Goal: Check status: Check status

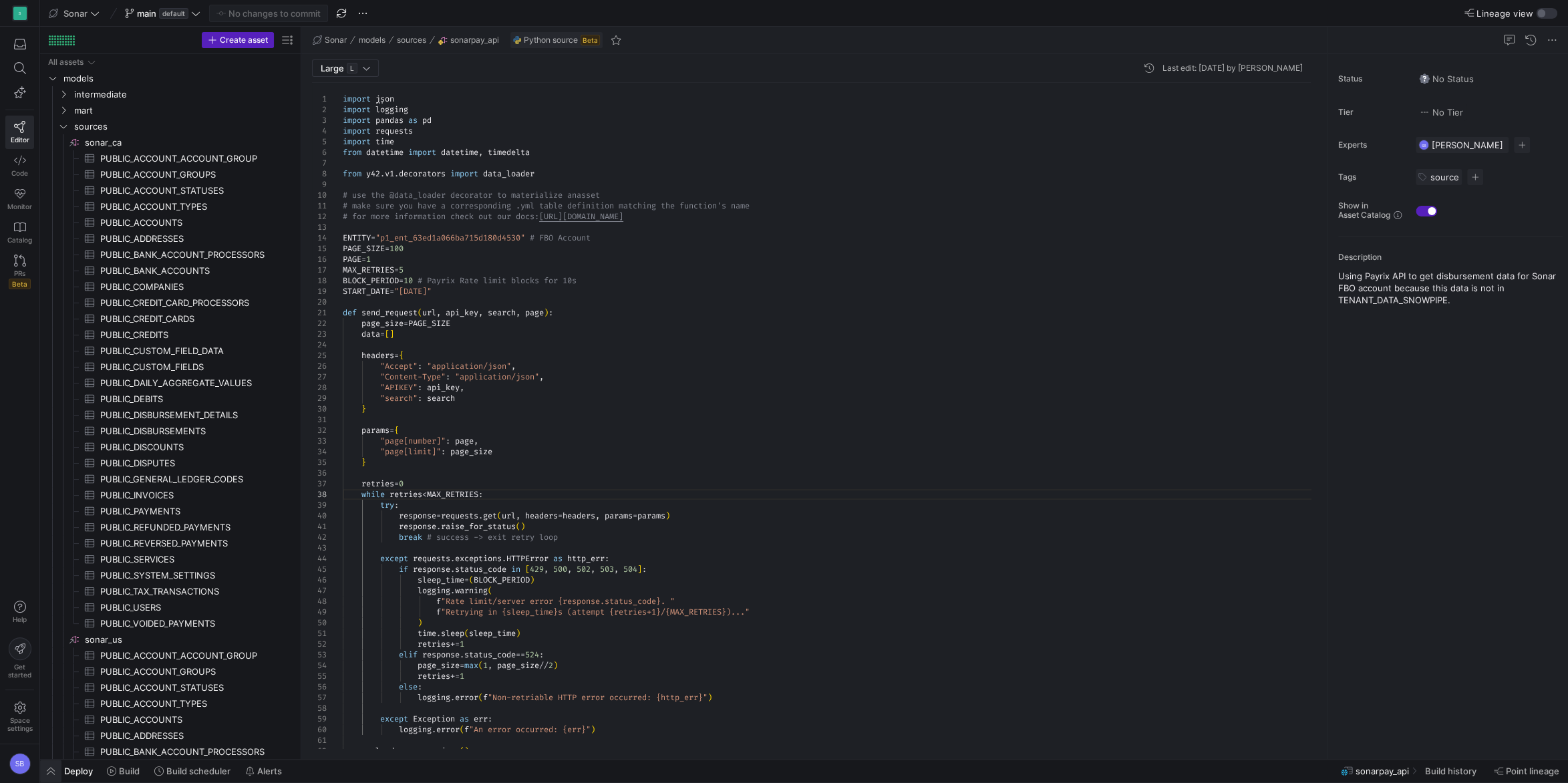
click at [61, 773] on span "button" at bounding box center [51, 771] width 22 height 22
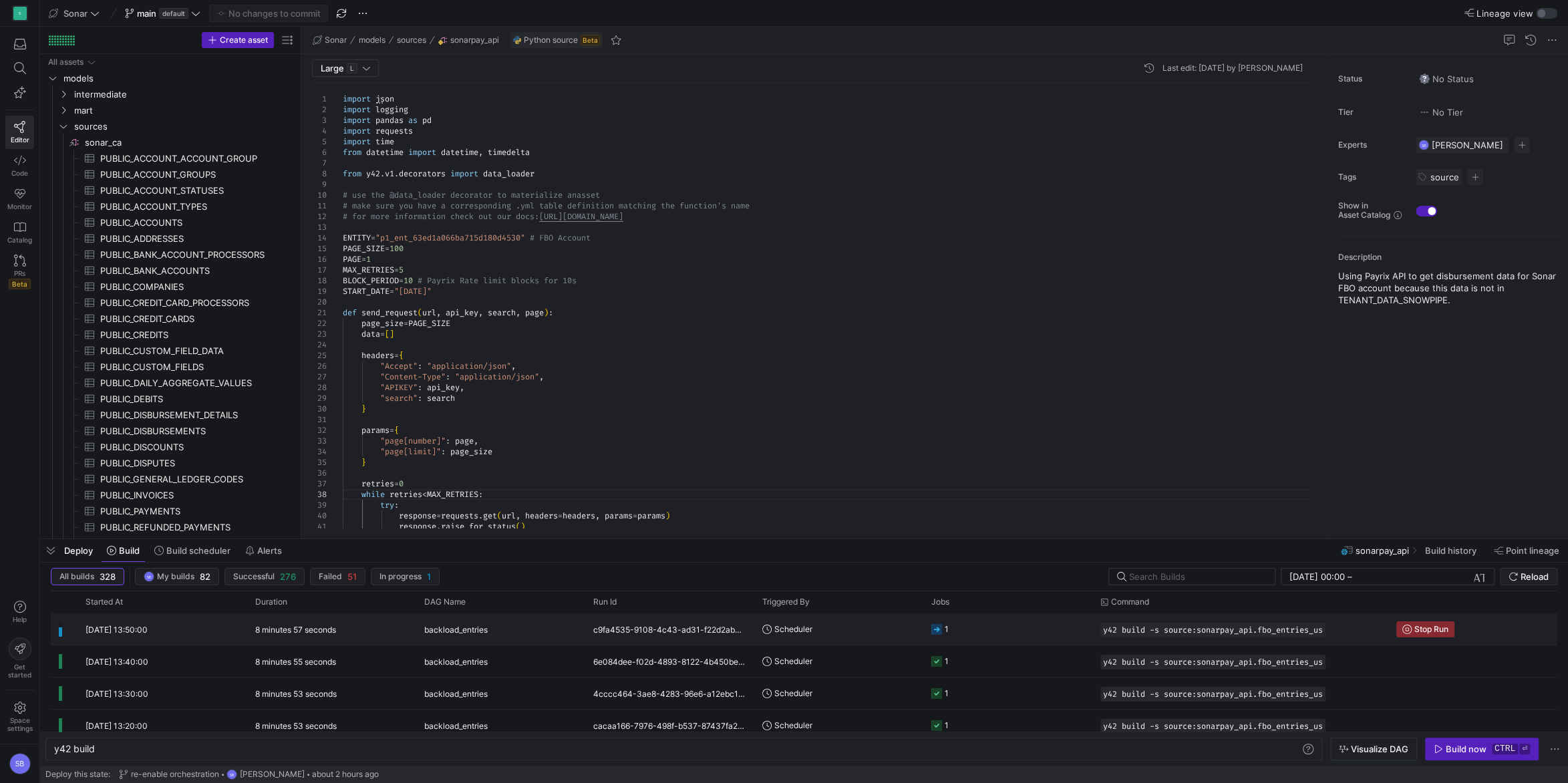
click at [349, 626] on div "8 minutes 57 seconds" at bounding box center [332, 629] width 169 height 32
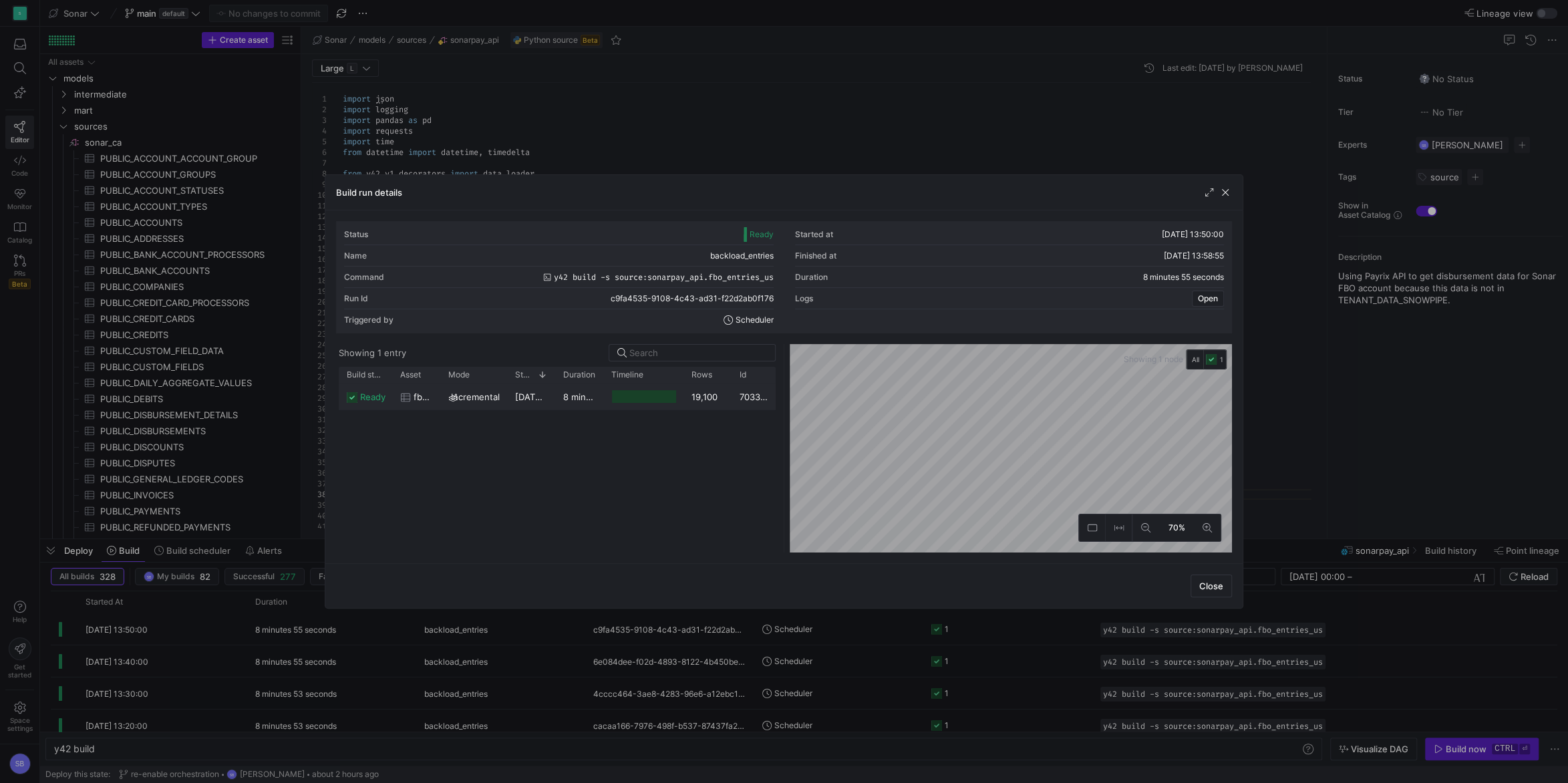
click at [569, 398] on y42-duration "8 minutes 52 seconds" at bounding box center [610, 397] width 93 height 11
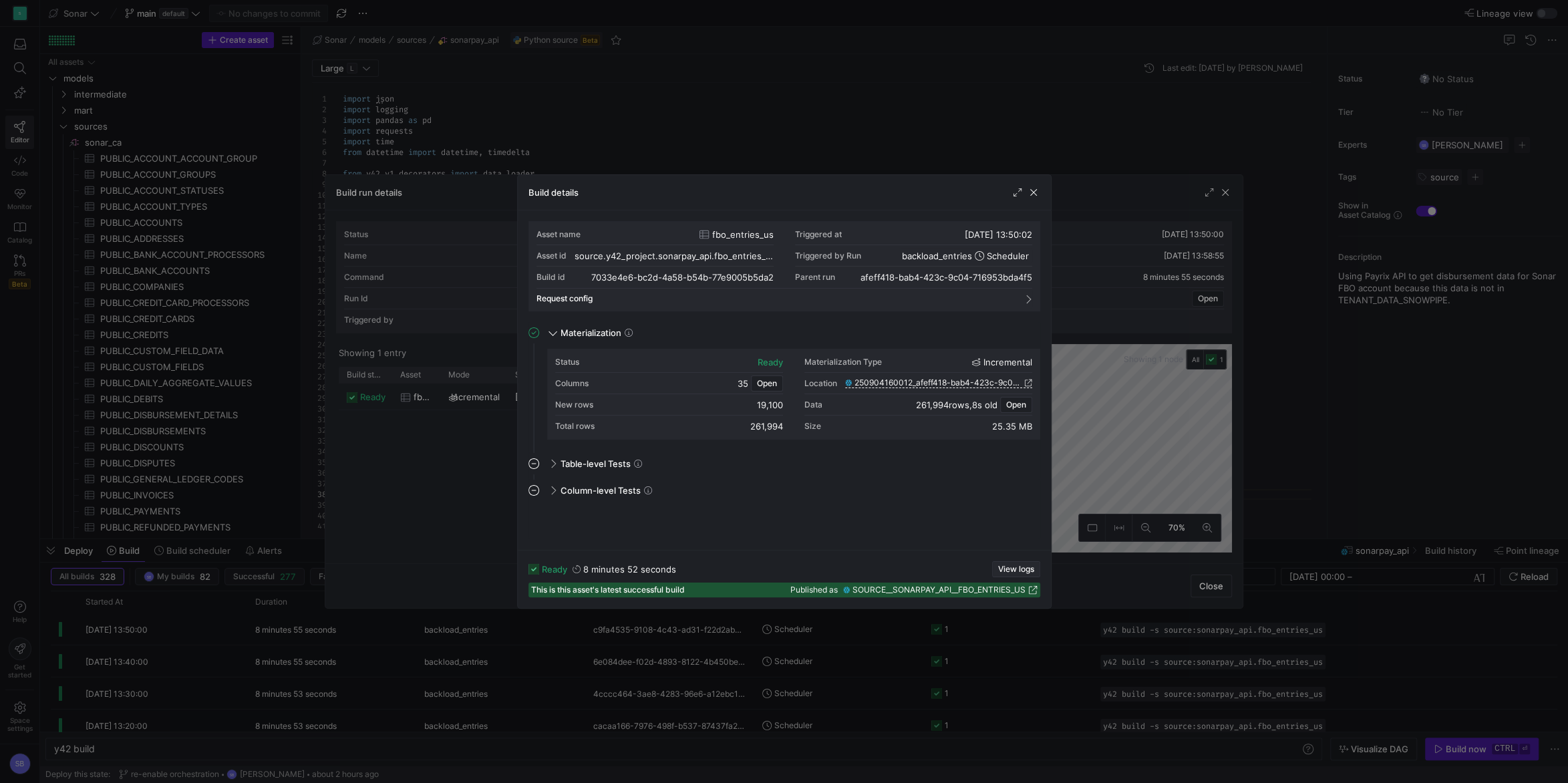
click at [1010, 563] on span "button" at bounding box center [1016, 569] width 47 height 15
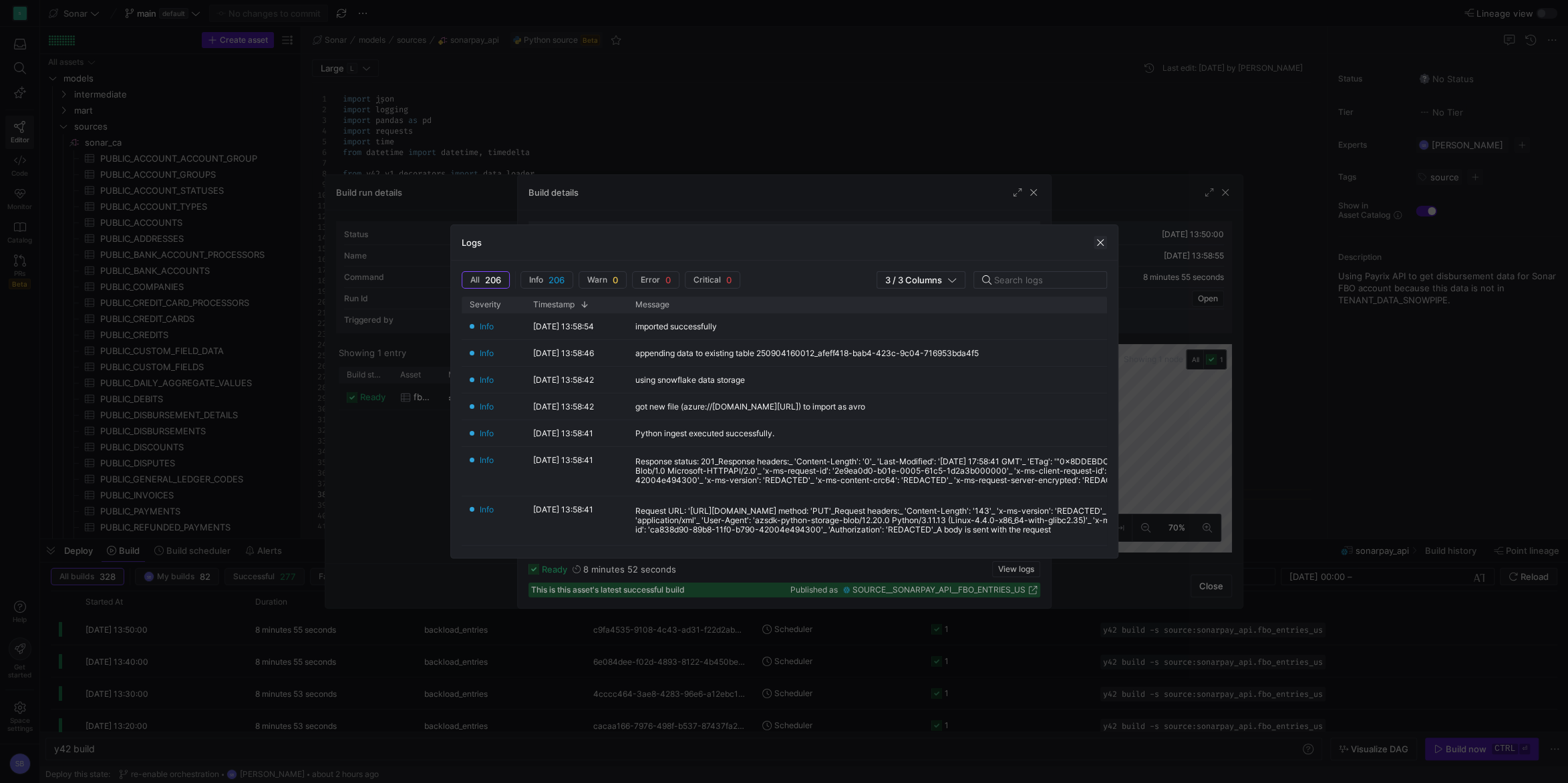
click at [1099, 240] on span "button" at bounding box center [1100, 242] width 13 height 13
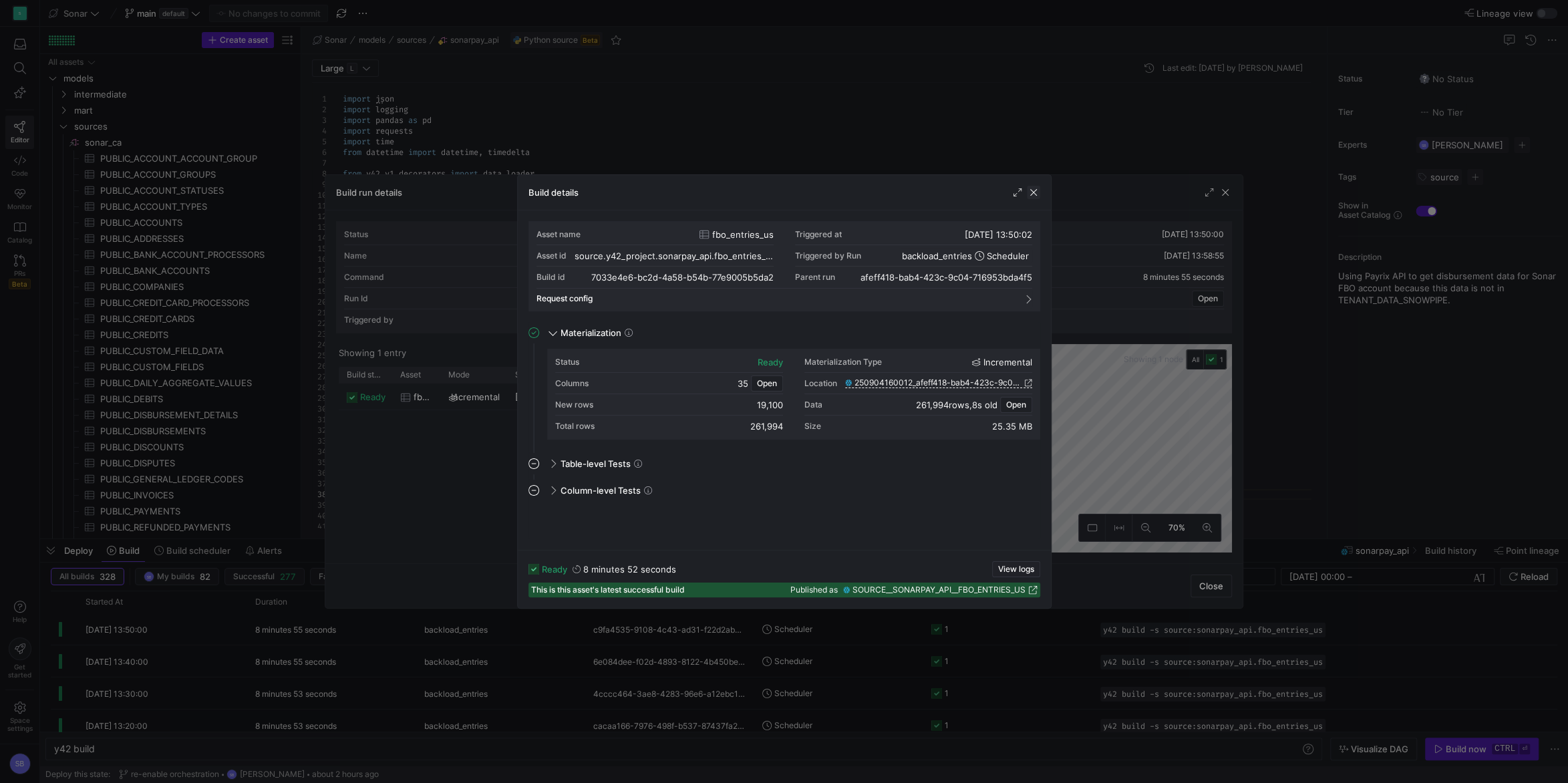
click at [1036, 189] on span "button" at bounding box center [1033, 192] width 13 height 13
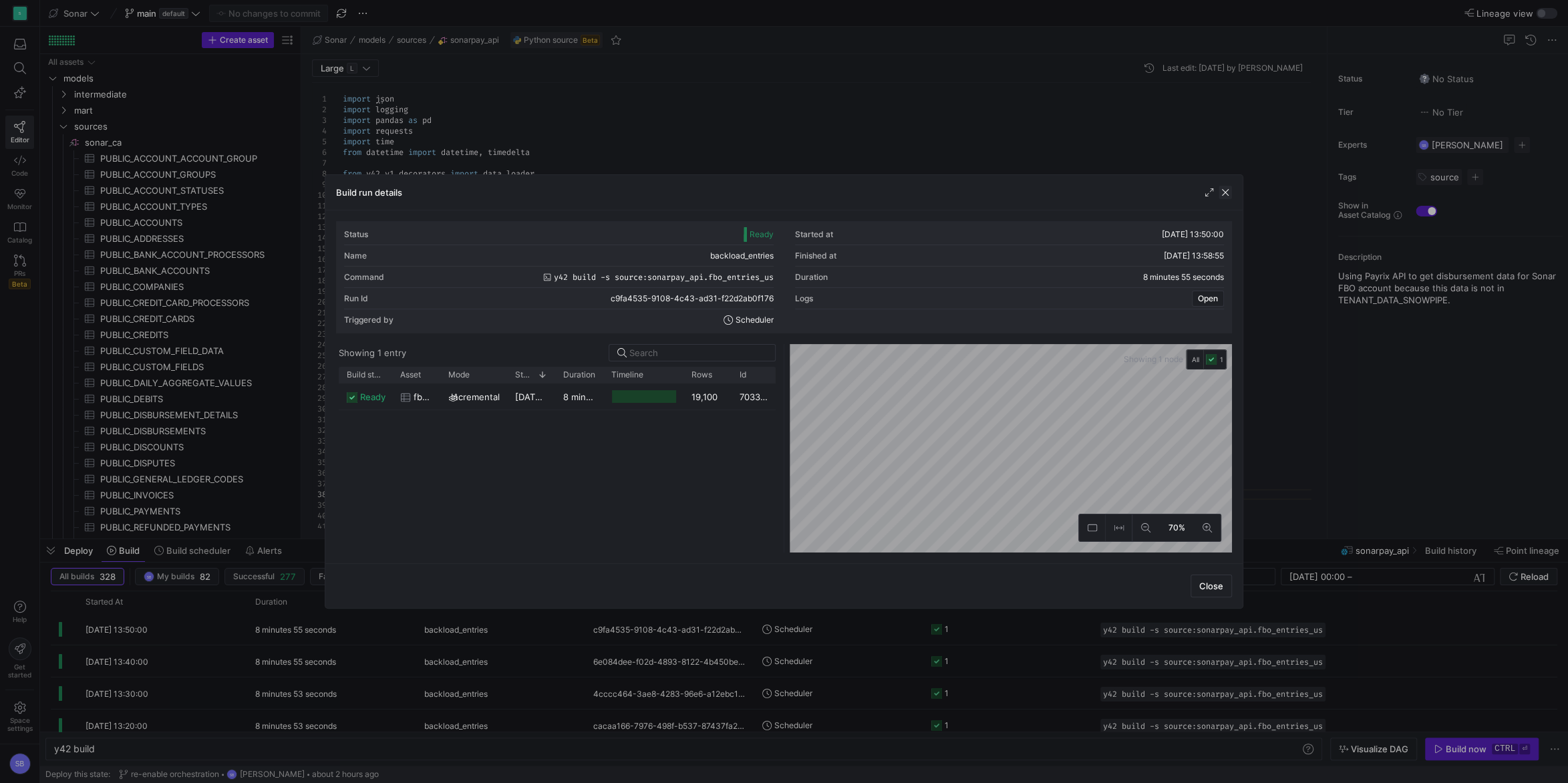
click at [1228, 191] on span "button" at bounding box center [1225, 192] width 13 height 13
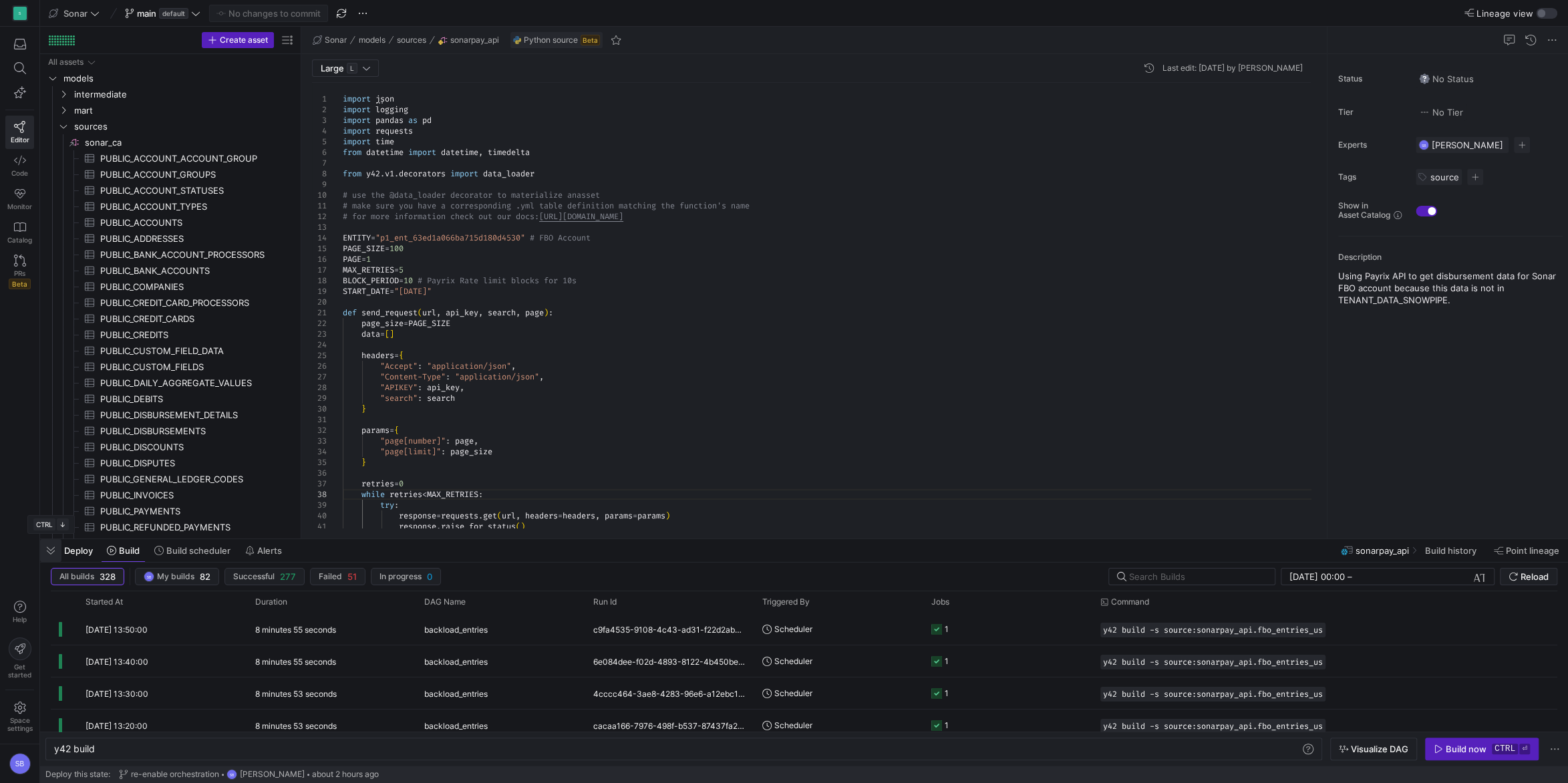
click at [48, 548] on span "button" at bounding box center [51, 550] width 22 height 22
